Goal: Contribute content

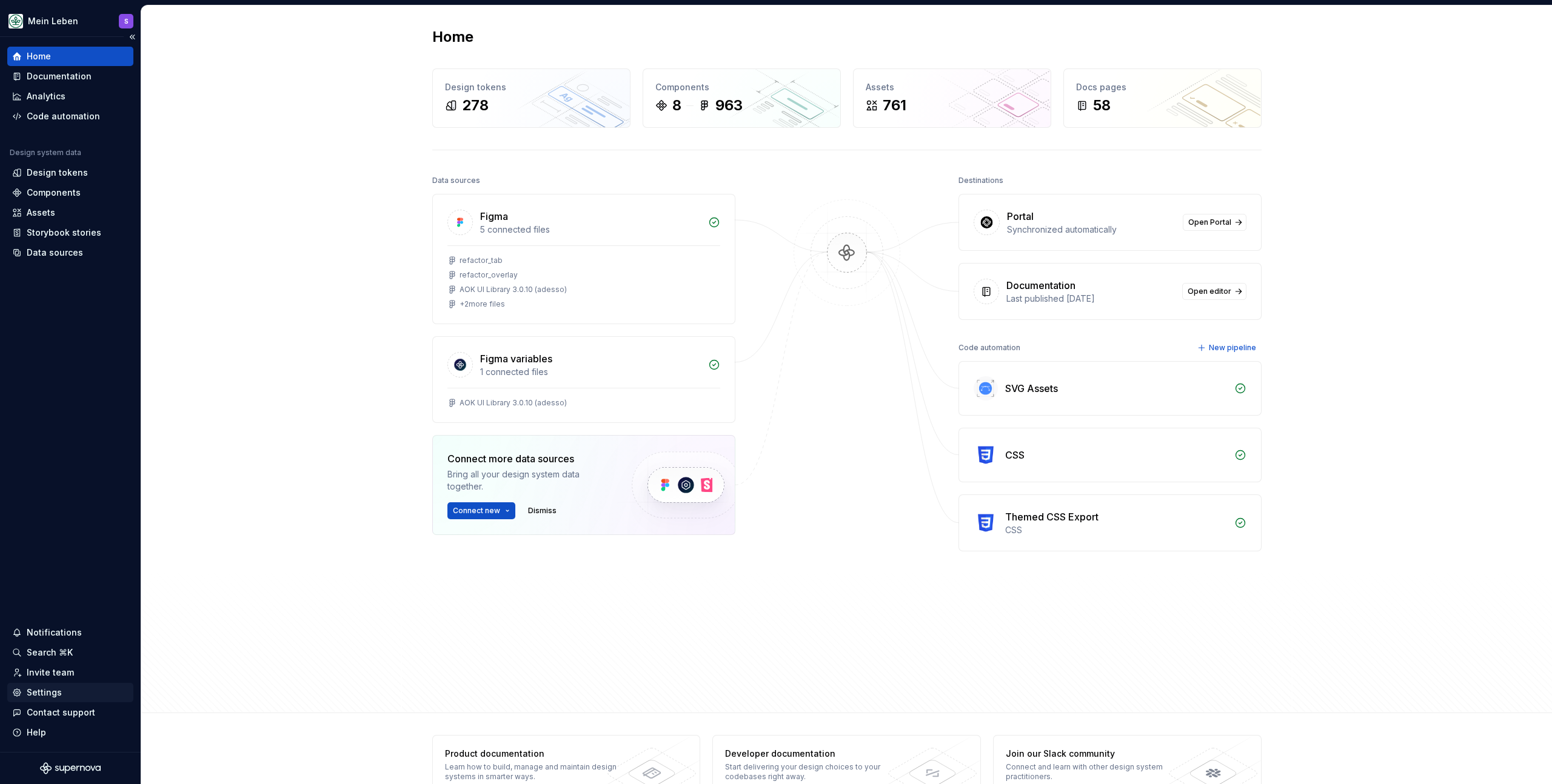
click at [59, 691] on div "Settings" at bounding box center [44, 693] width 36 height 12
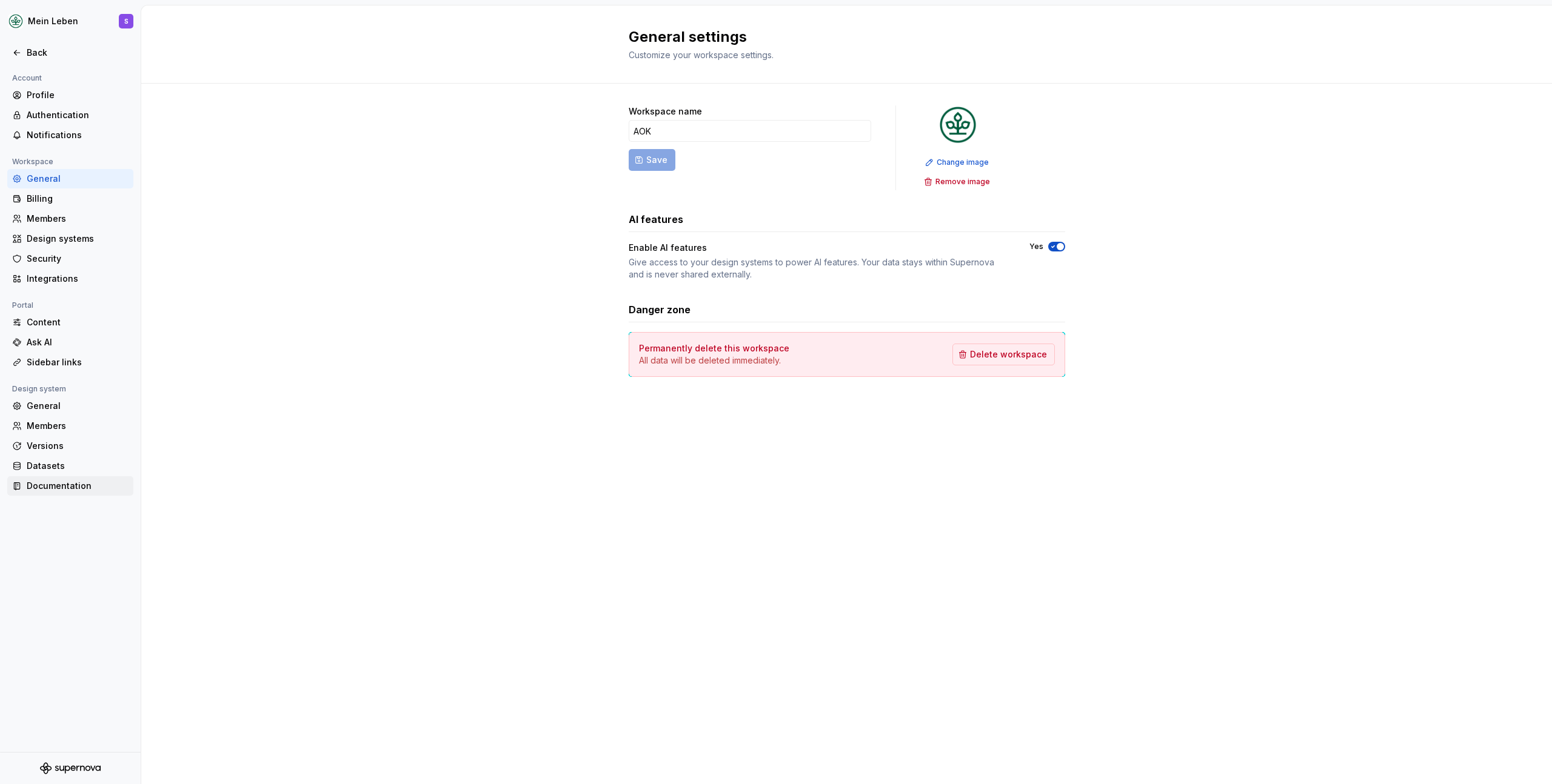
click at [68, 482] on div "Documentation" at bounding box center [77, 486] width 102 height 12
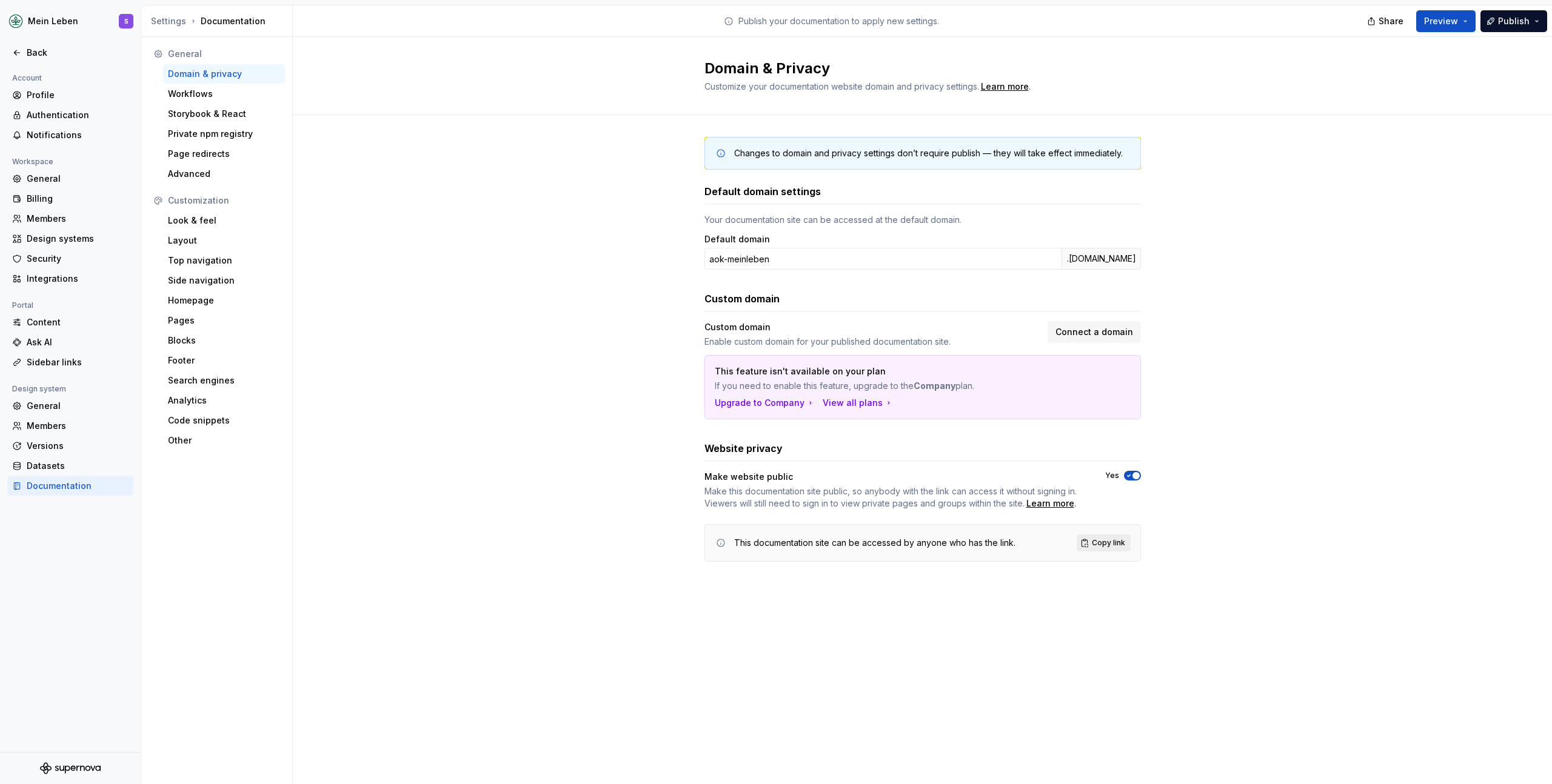
click at [1116, 544] on span "Copy link" at bounding box center [1109, 543] width 34 height 10
click at [44, 224] on div "Members" at bounding box center [77, 218] width 102 height 12
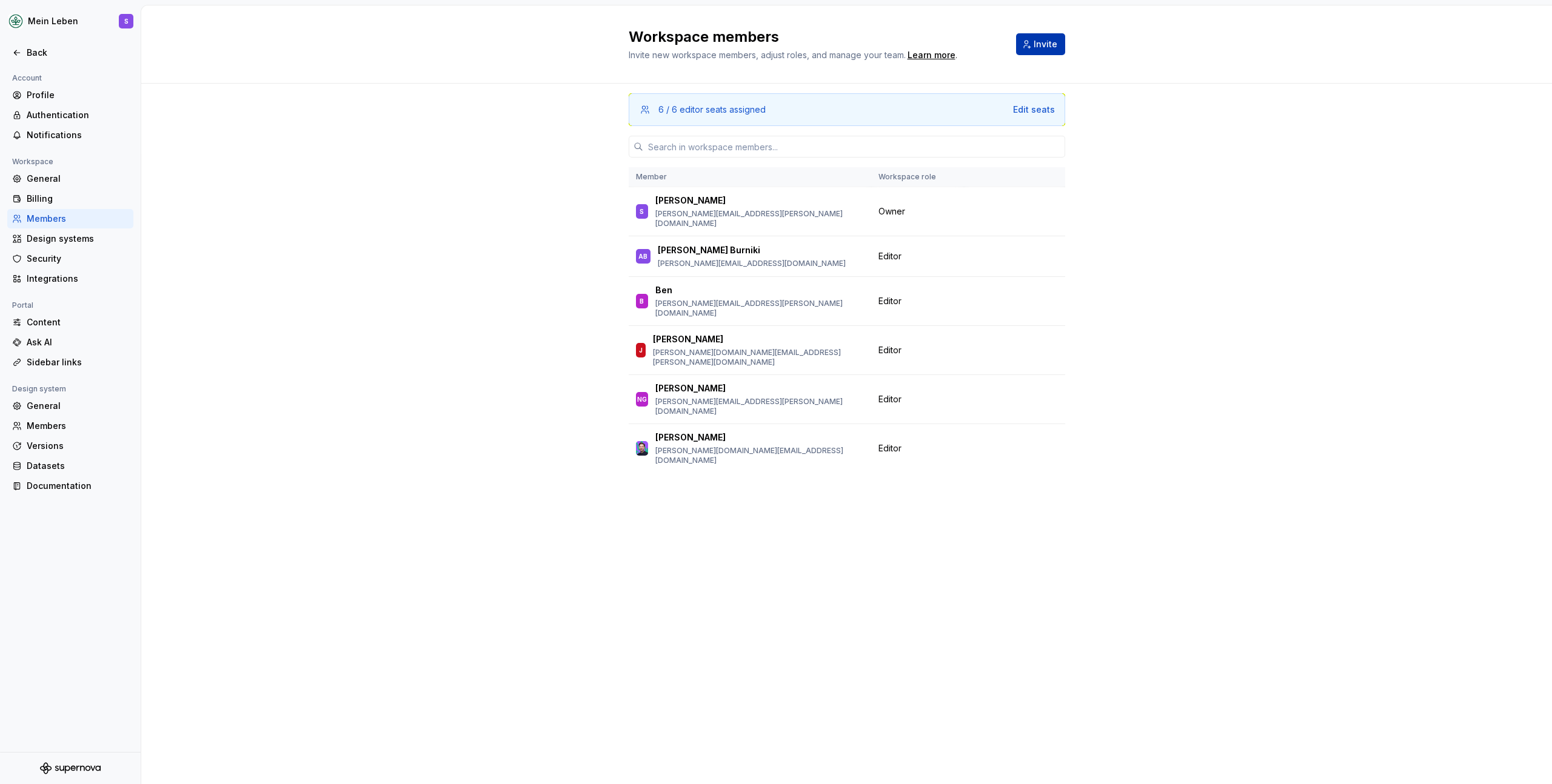
click at [1036, 48] on span "Invite" at bounding box center [1046, 44] width 24 height 12
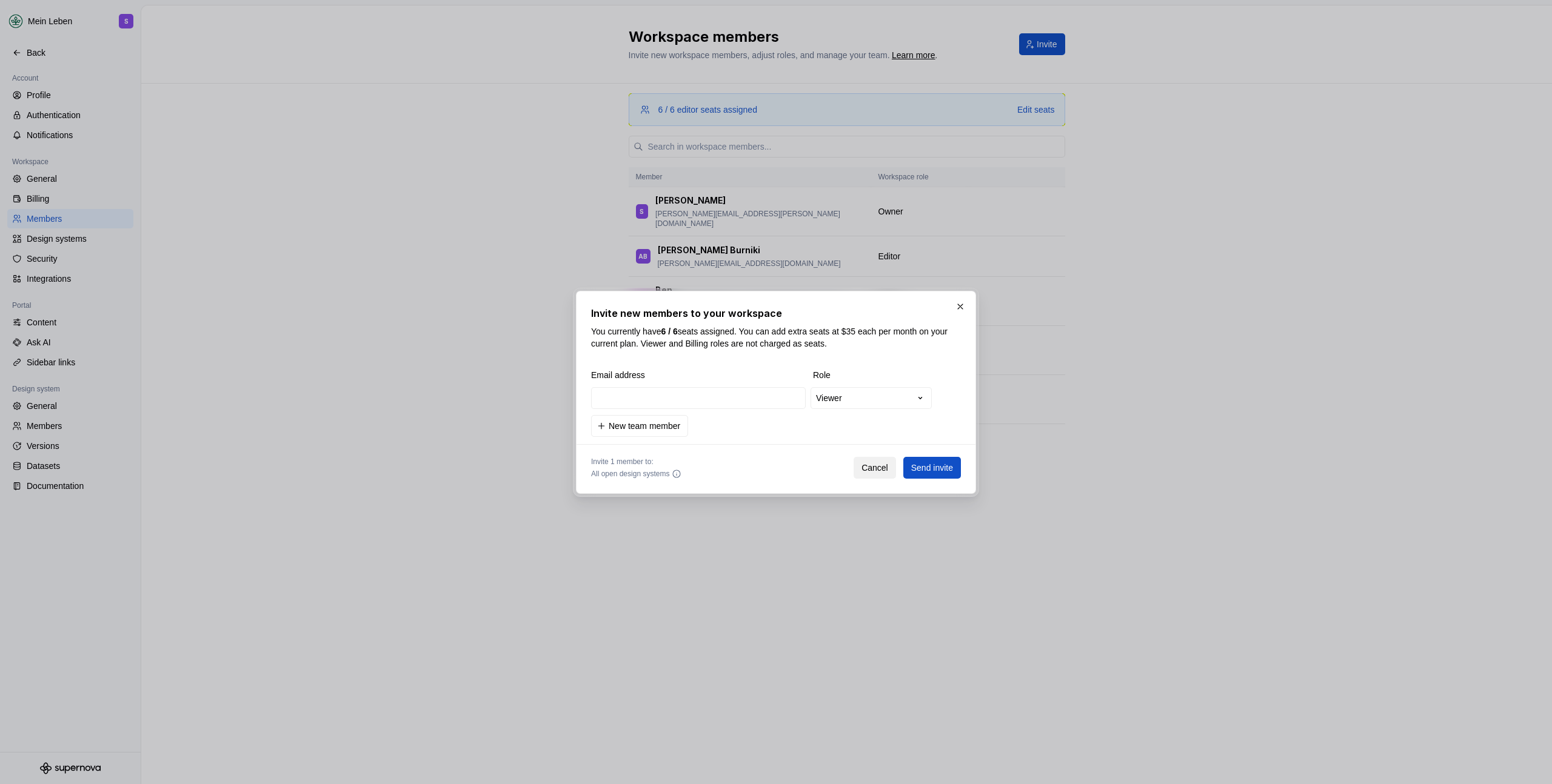
click at [869, 474] on button "Cancel" at bounding box center [874, 468] width 42 height 22
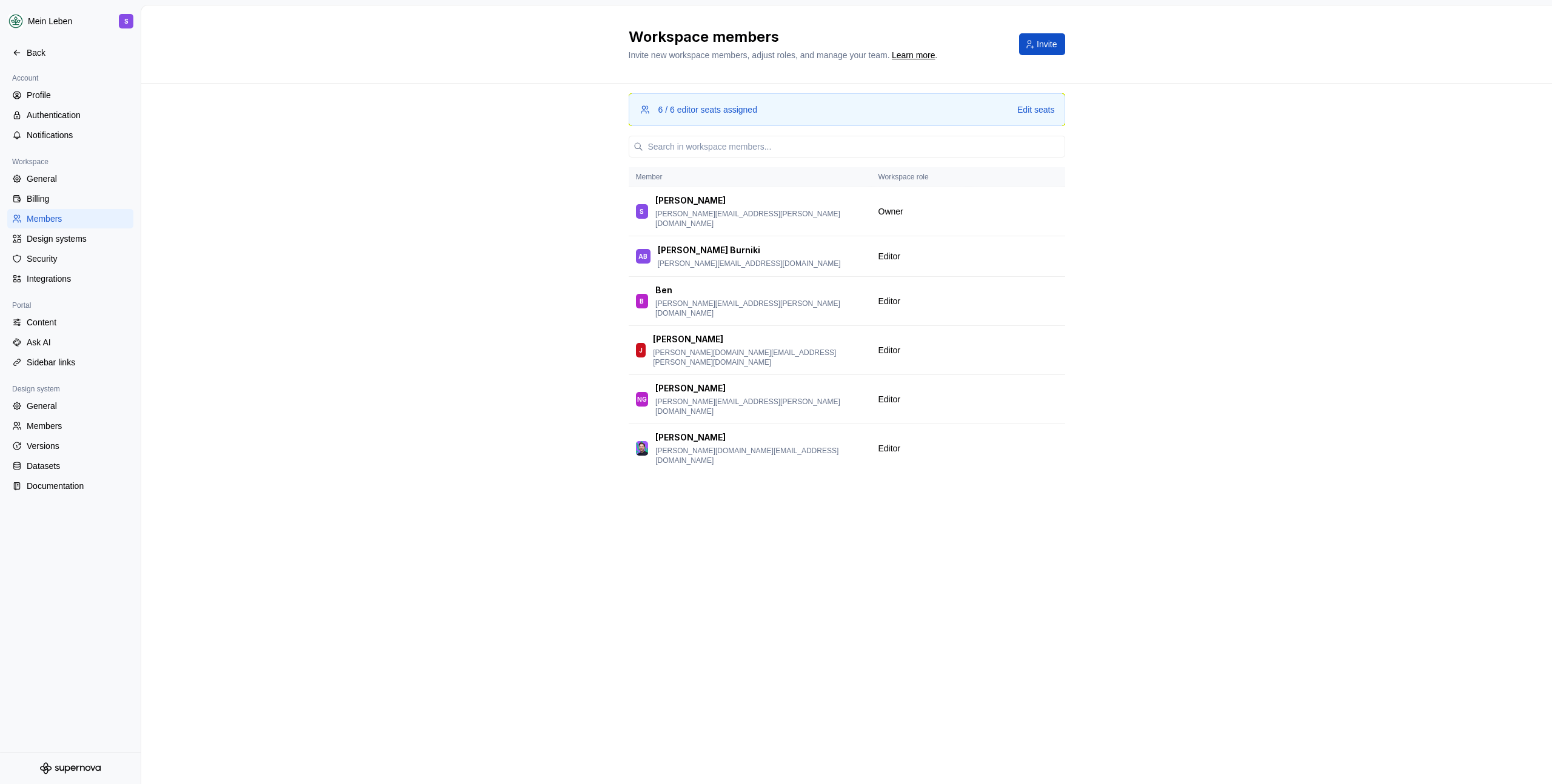
click at [443, 238] on div "6 / 6 editor seats assigned Edit seats Member Workspace role S [PERSON_NAME] [P…" at bounding box center [847, 434] width 1411 height 701
click at [1050, 206] on button "button" at bounding box center [1049, 211] width 17 height 17
click at [1274, 197] on div "6 / 6 editor seats assigned Edit seats Member Workspace role S [PERSON_NAME] [P…" at bounding box center [847, 434] width 1411 height 701
click at [678, 204] on p "[PERSON_NAME]" at bounding box center [691, 200] width 70 height 12
click at [712, 208] on div "[PERSON_NAME] [PERSON_NAME][EMAIL_ADDRESS][PERSON_NAME][DOMAIN_NAME]" at bounding box center [760, 211] width 208 height 34
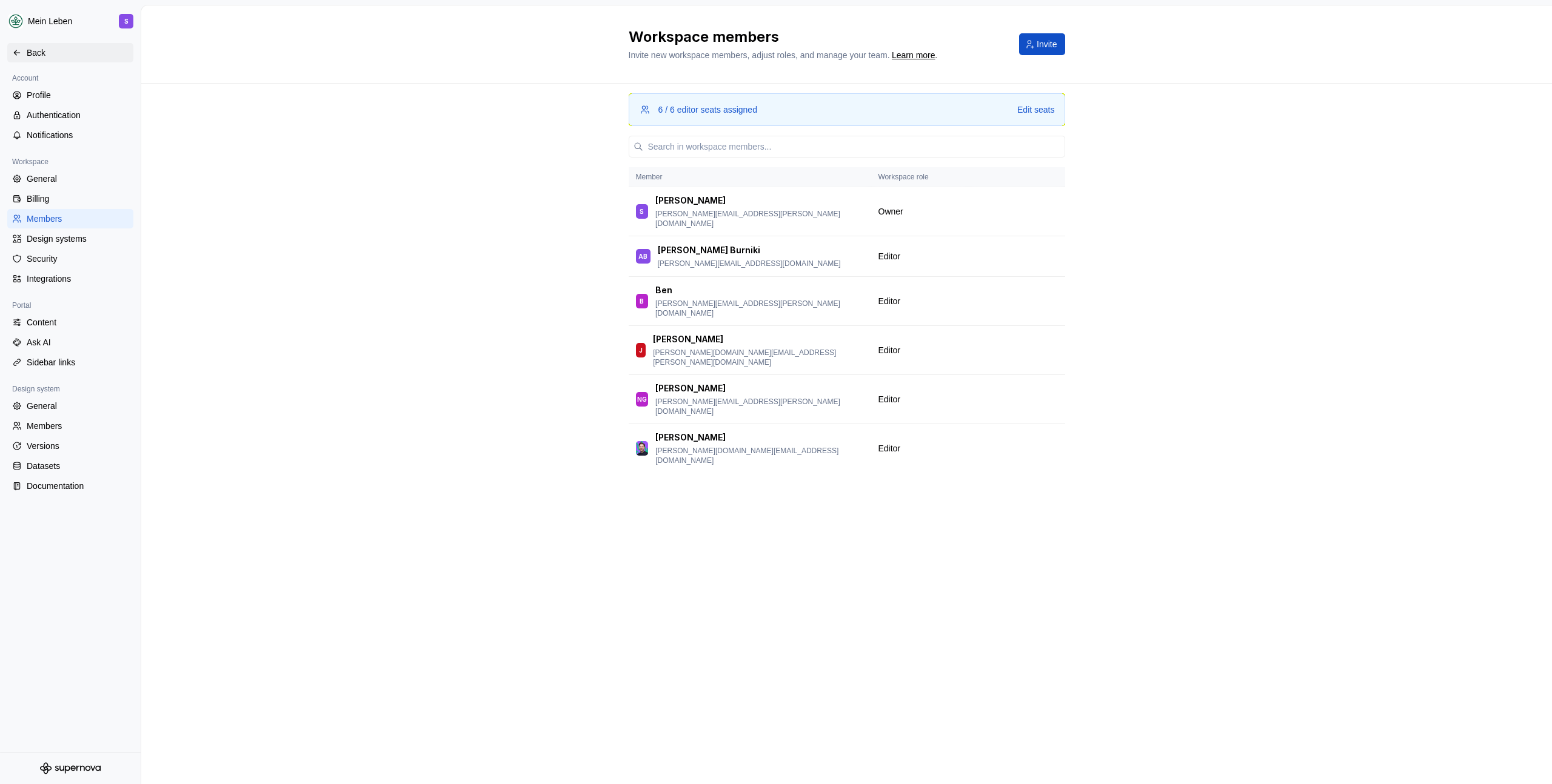
click at [25, 45] on div "Back" at bounding box center [70, 53] width 126 height 20
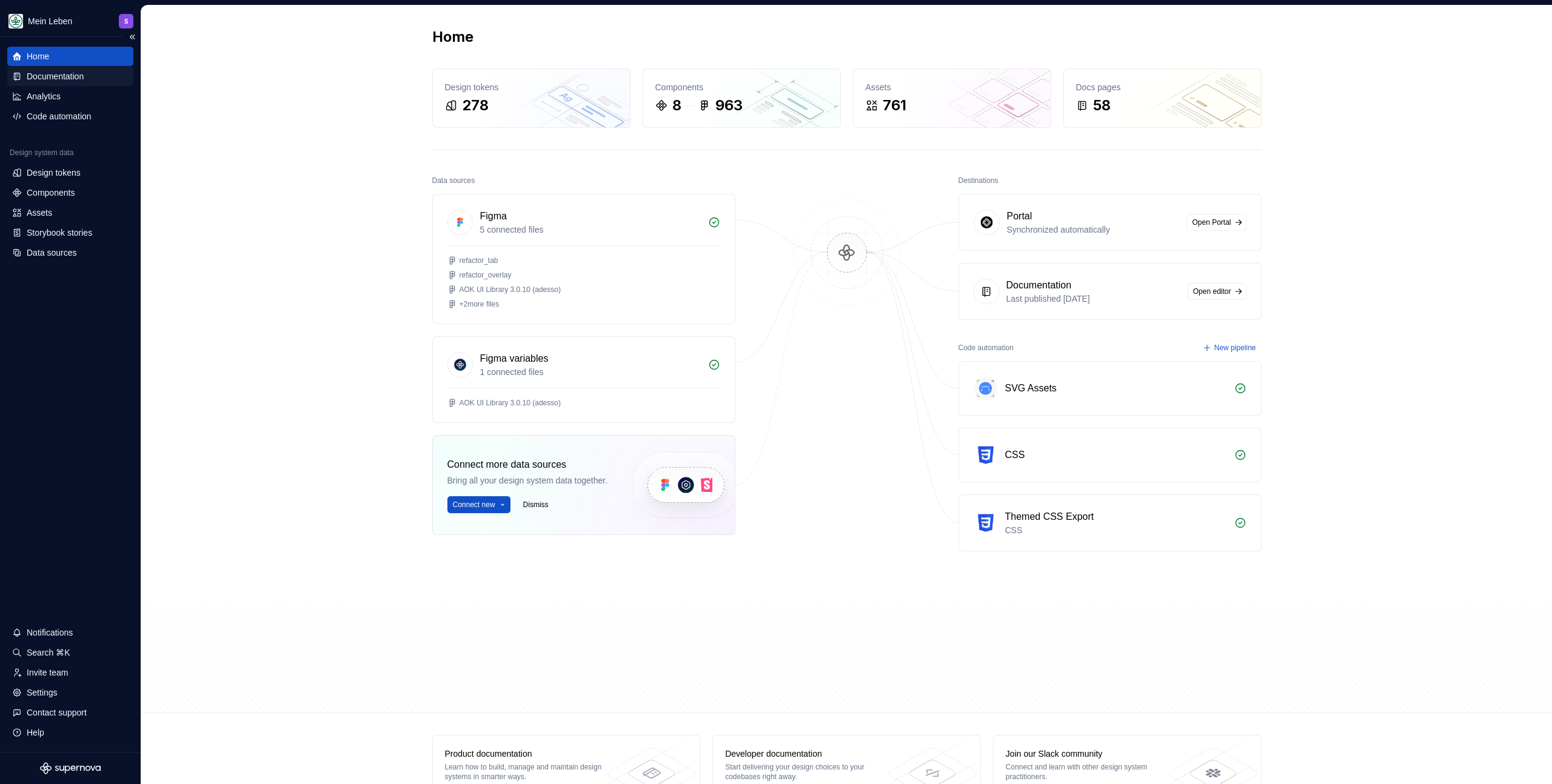
click at [42, 81] on div "Documentation" at bounding box center [55, 76] width 57 height 12
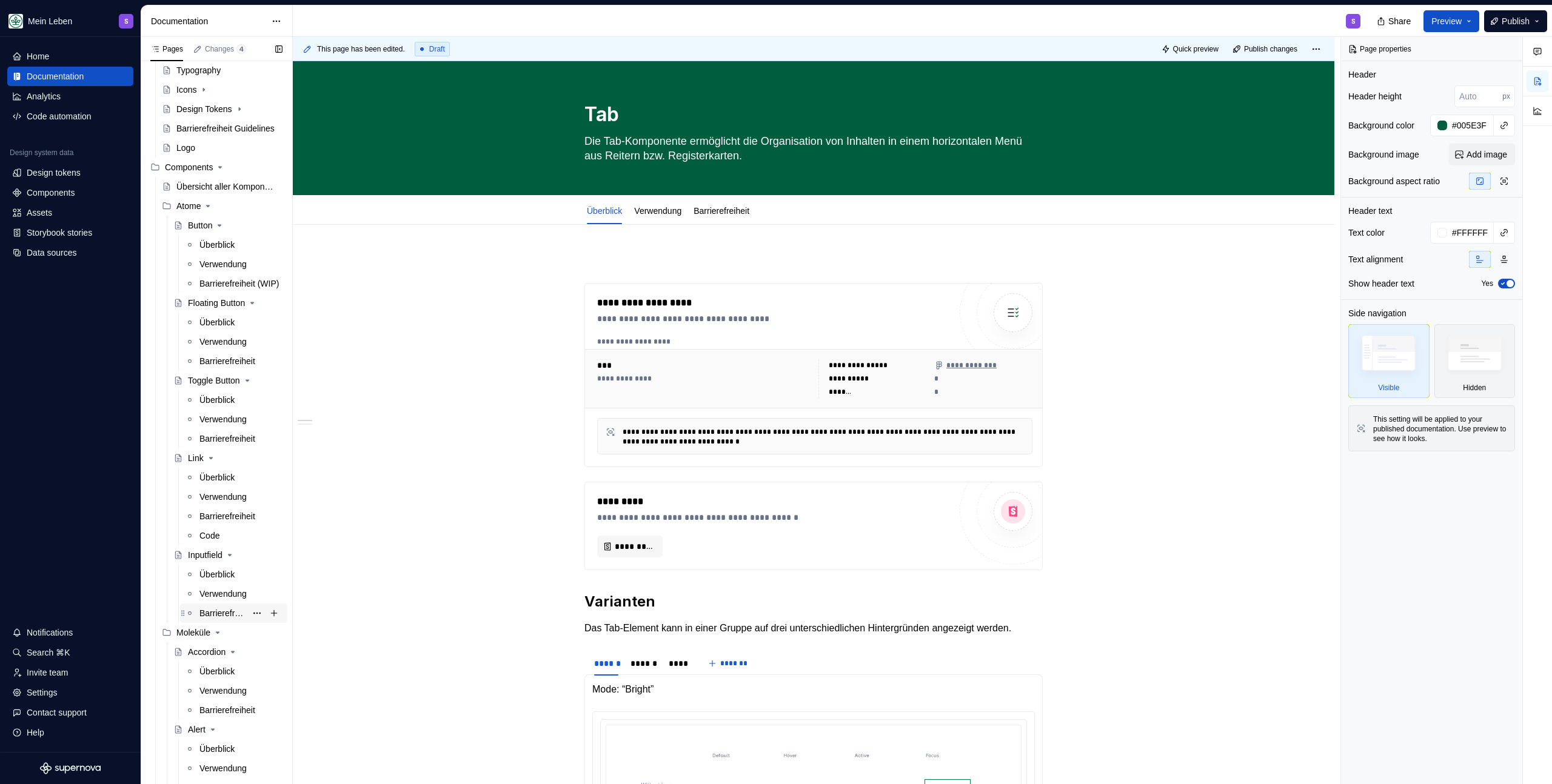
scroll to position [87, 0]
click at [202, 568] on div "Überblick" at bounding box center [217, 574] width 36 height 12
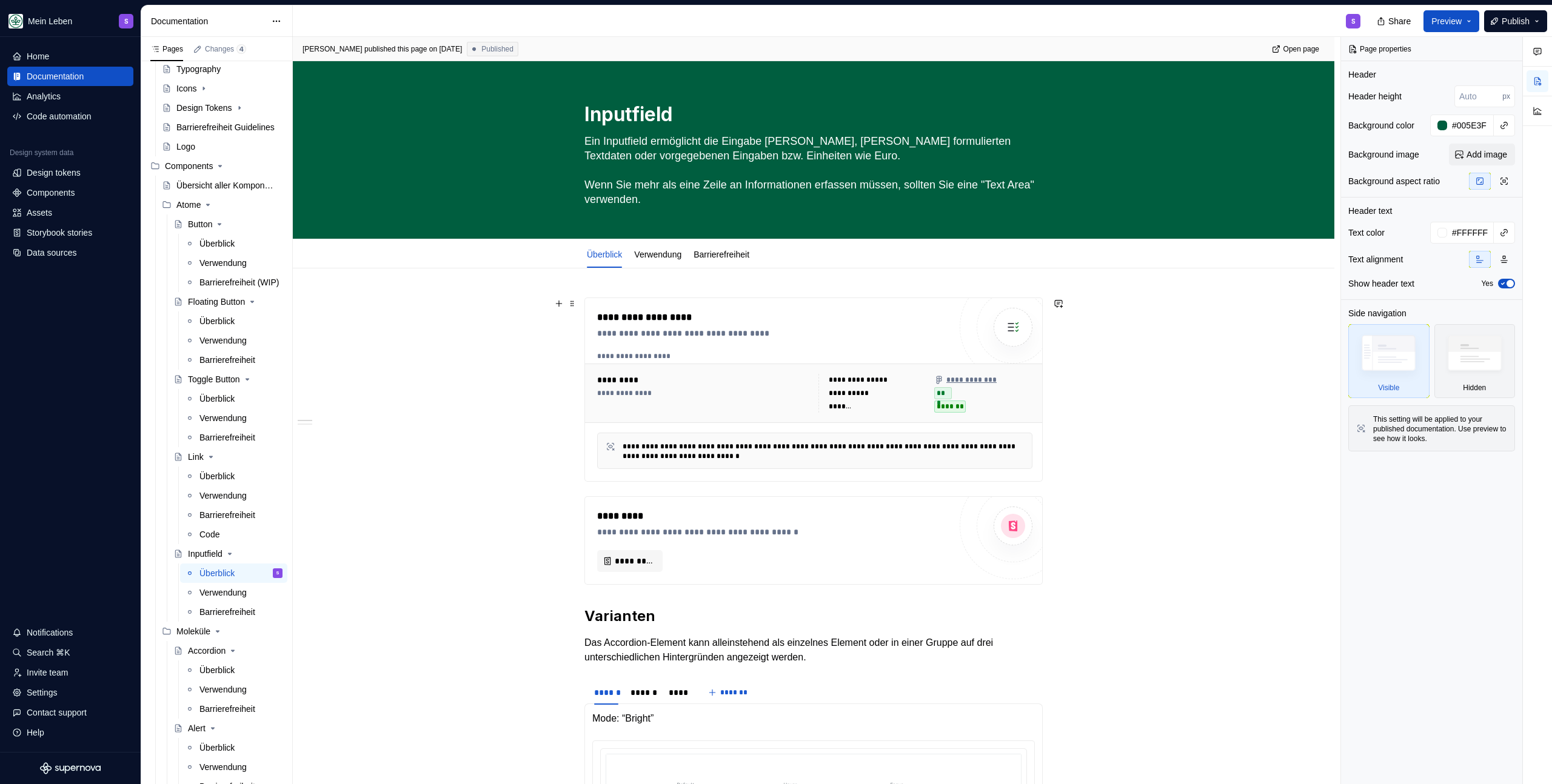
click at [475, 377] on div "**********" at bounding box center [816, 411] width 1048 height 748
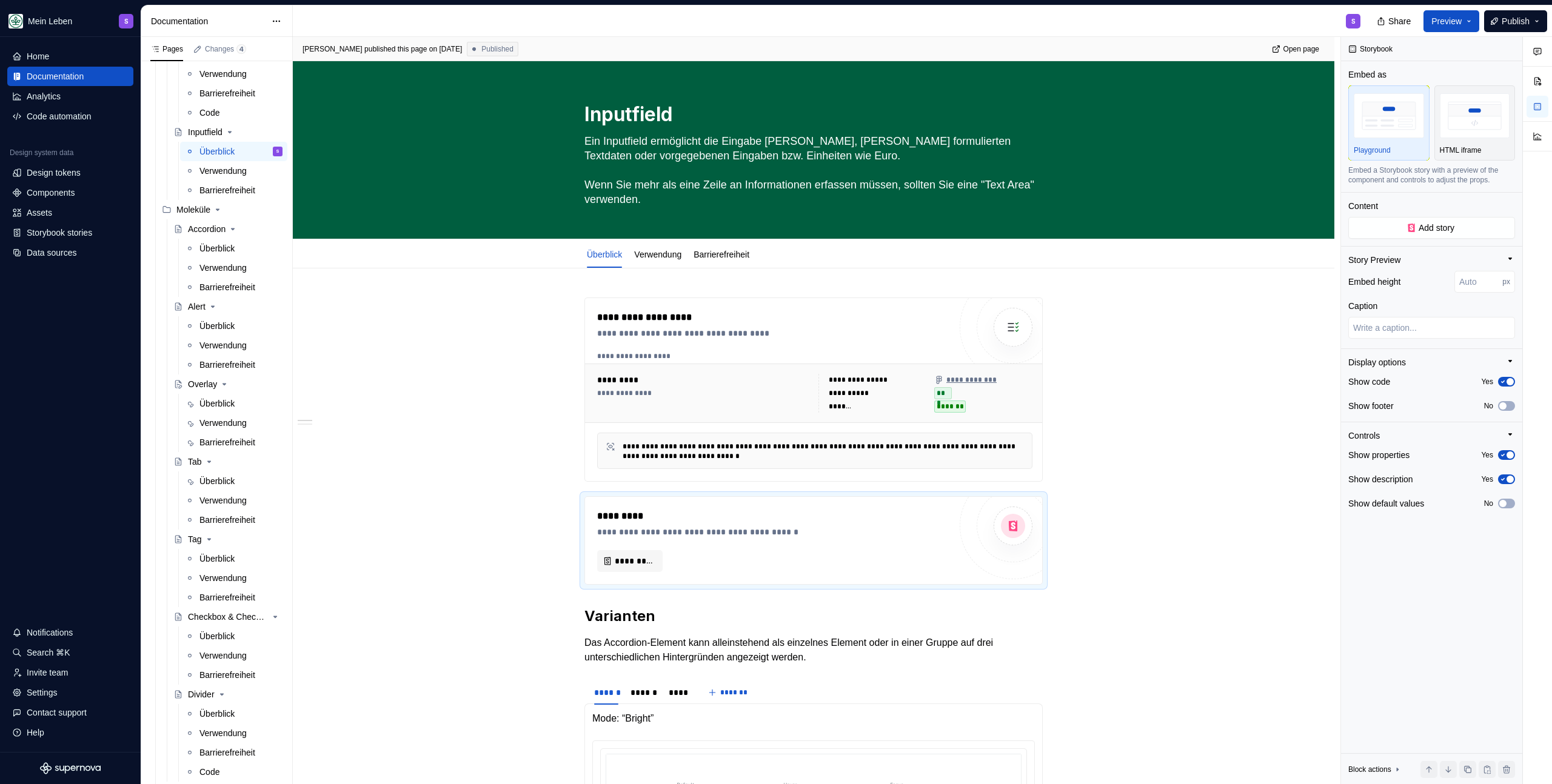
scroll to position [511, 0]
click at [235, 481] on div "Überblick" at bounding box center [217, 478] width 36 height 12
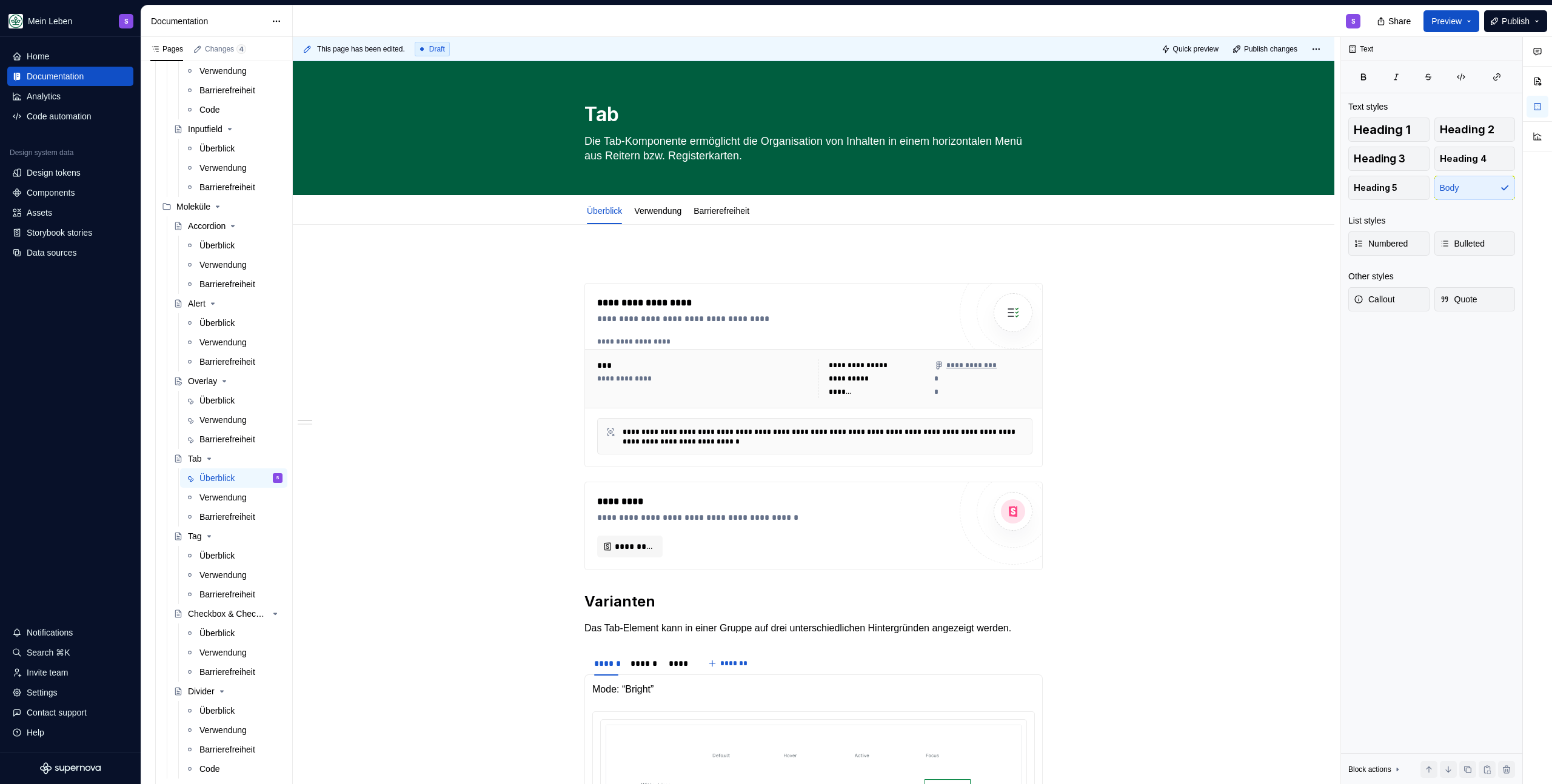
type textarea "*"
